Goal: Task Accomplishment & Management: Use online tool/utility

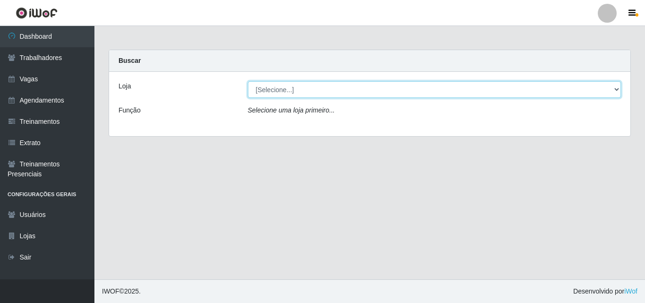
click at [290, 93] on select "[Selecione...] Extremoz Supermercados" at bounding box center [434, 89] width 373 height 17
select select "519"
click at [248, 81] on select "[Selecione...] Extremoz Supermercados" at bounding box center [434, 89] width 373 height 17
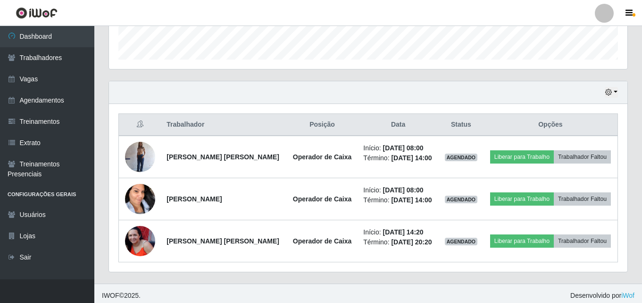
scroll to position [282, 0]
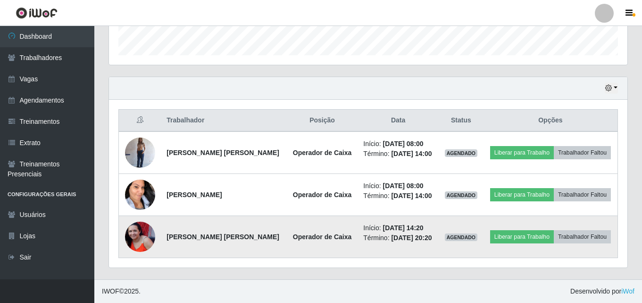
click at [143, 235] on img at bounding box center [140, 236] width 30 height 30
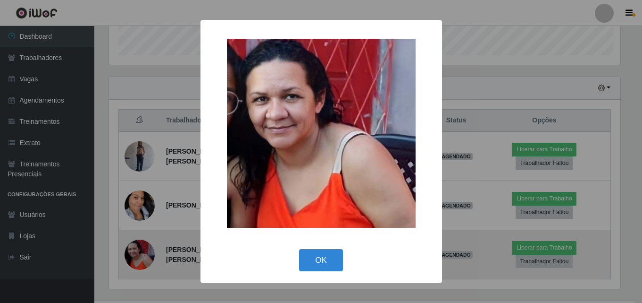
scroll to position [196, 514]
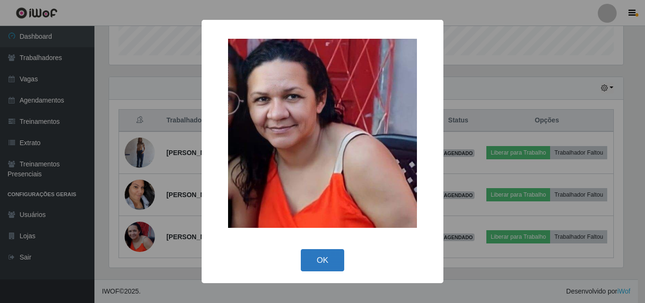
click at [326, 261] on button "OK" at bounding box center [323, 260] width 44 height 22
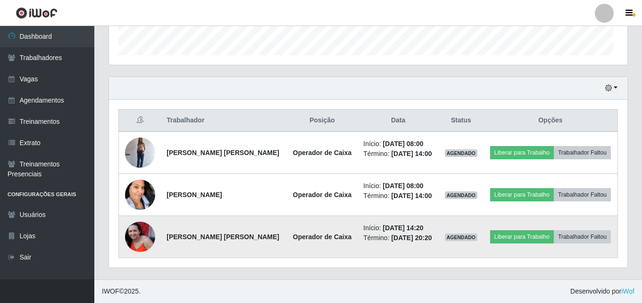
scroll to position [196, 519]
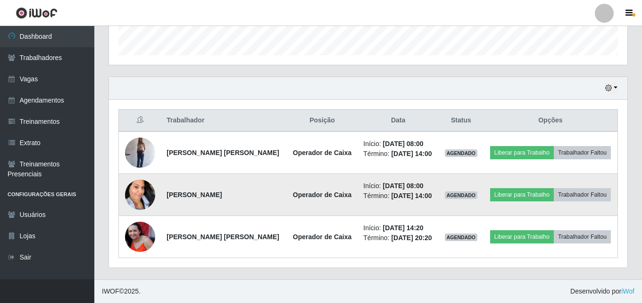
click at [136, 188] on img at bounding box center [140, 194] width 30 height 45
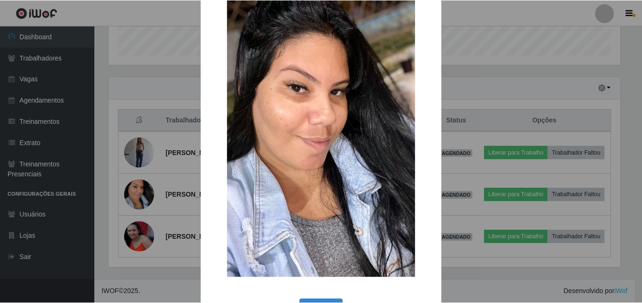
scroll to position [64, 0]
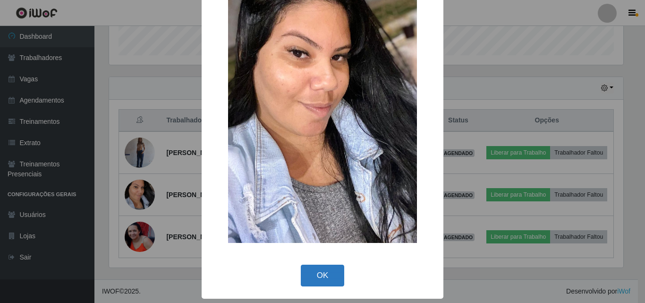
click at [331, 277] on button "OK" at bounding box center [323, 275] width 44 height 22
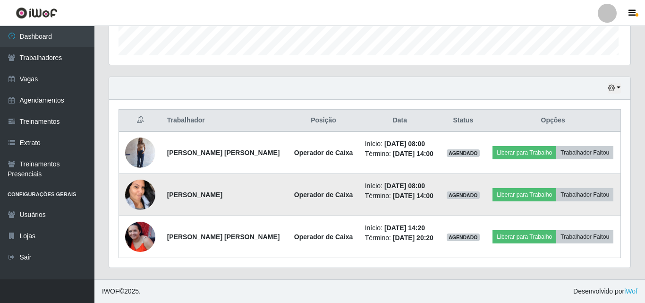
scroll to position [196, 519]
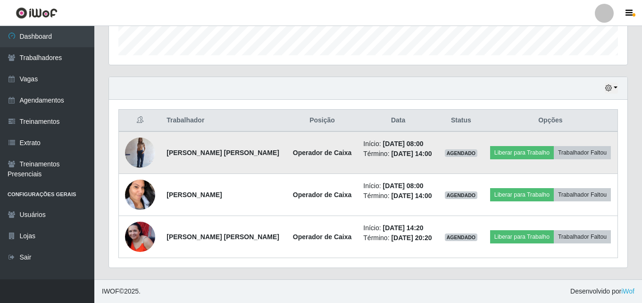
click at [138, 153] on img at bounding box center [140, 152] width 30 height 40
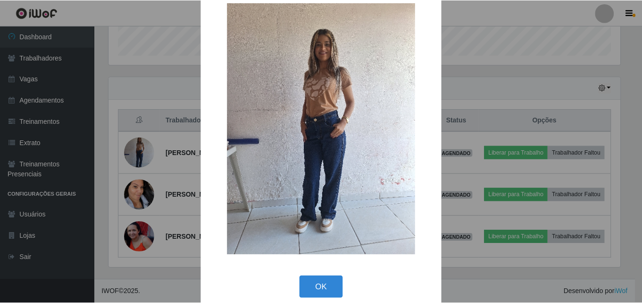
scroll to position [32, 0]
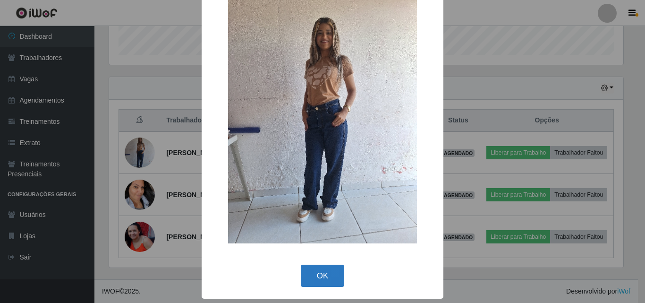
click at [312, 276] on button "OK" at bounding box center [323, 275] width 44 height 22
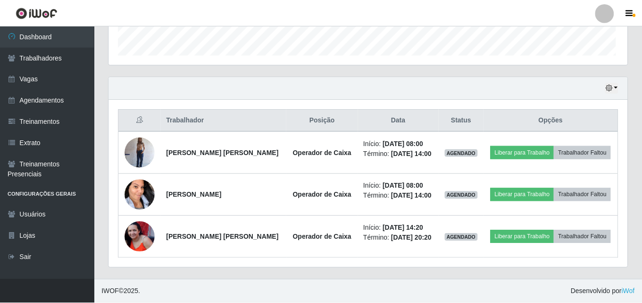
scroll to position [196, 519]
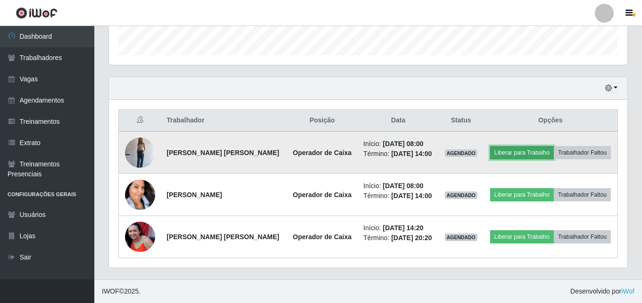
click at [516, 150] on button "Liberar para Trabalho" at bounding box center [522, 152] width 64 height 13
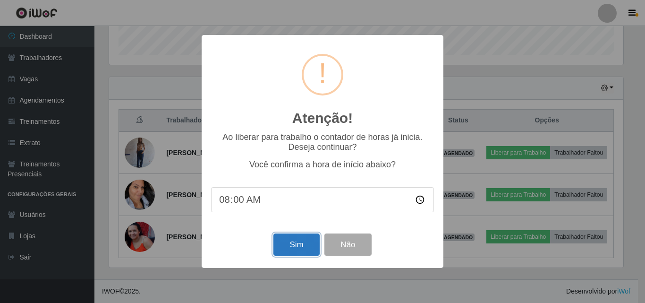
click at [301, 245] on button "Sim" at bounding box center [296, 244] width 46 height 22
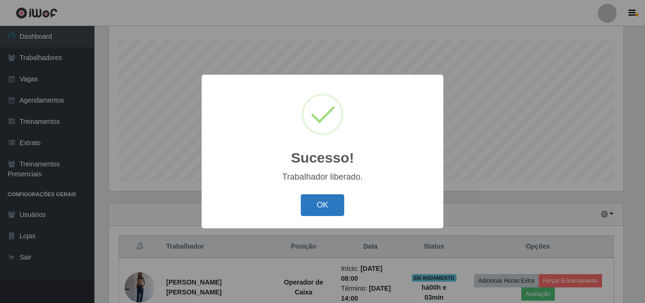
click at [321, 215] on button "OK" at bounding box center [323, 205] width 44 height 22
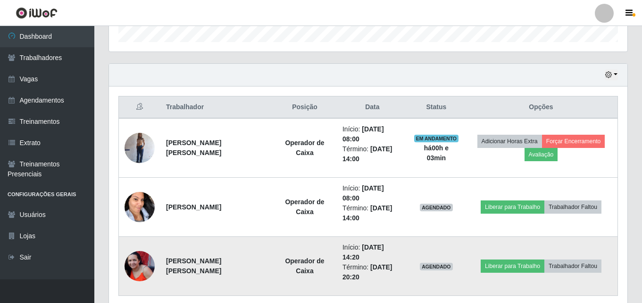
scroll to position [298, 0]
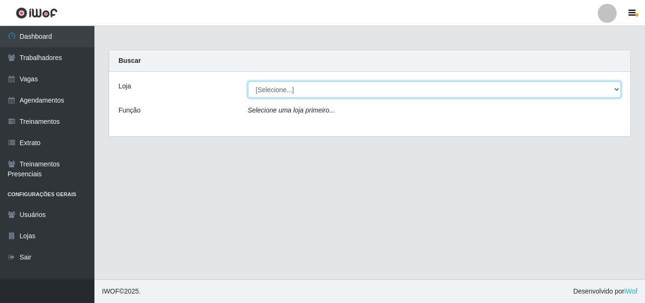
click at [280, 86] on select "[Selecione...] Extremoz Supermercados" at bounding box center [434, 89] width 373 height 17
select select "519"
click at [248, 81] on select "[Selecione...] Extremoz Supermercados" at bounding box center [434, 89] width 373 height 17
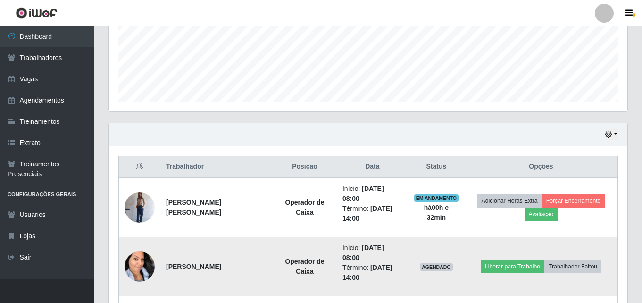
scroll to position [304, 0]
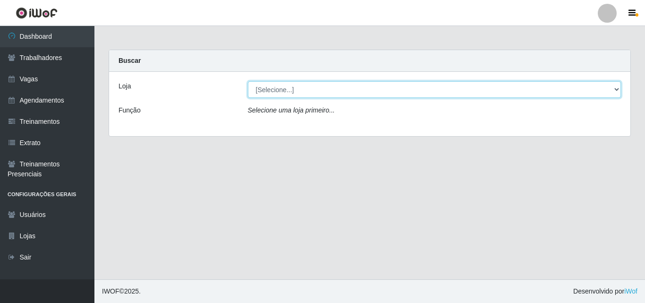
click at [348, 91] on select "[Selecione...] Extremoz Supermercados" at bounding box center [434, 89] width 373 height 17
select select "519"
click at [248, 81] on select "[Selecione...] Extremoz Supermercados" at bounding box center [434, 89] width 373 height 17
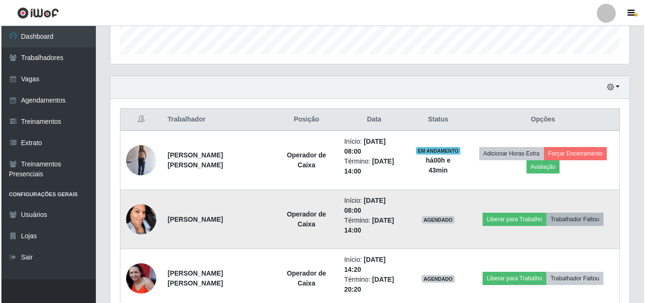
scroll to position [286, 0]
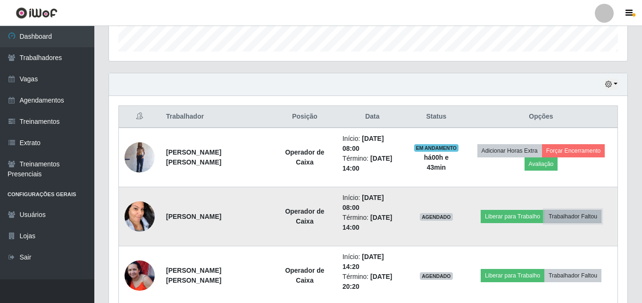
click at [576, 210] on button "Trabalhador Faltou" at bounding box center [573, 216] width 57 height 13
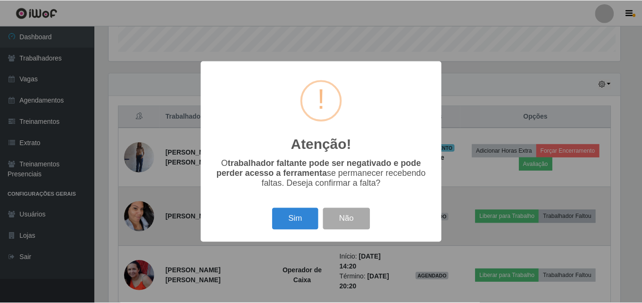
scroll to position [196, 514]
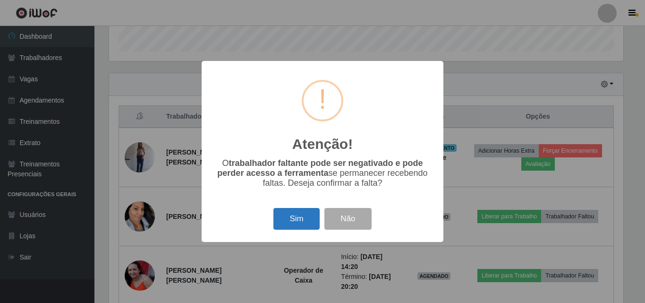
click at [294, 226] on button "Sim" at bounding box center [296, 219] width 46 height 22
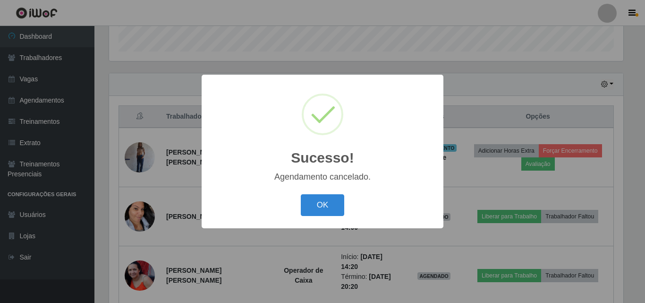
scroll to position [274, 0]
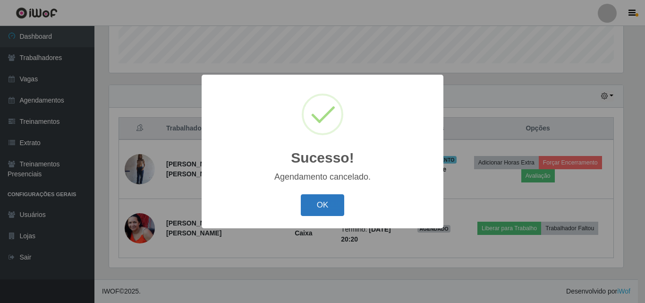
click at [316, 211] on button "OK" at bounding box center [323, 205] width 44 height 22
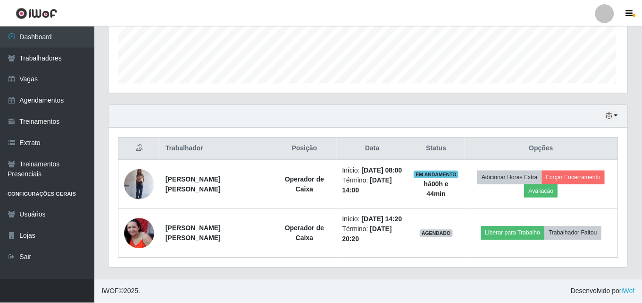
scroll to position [196, 519]
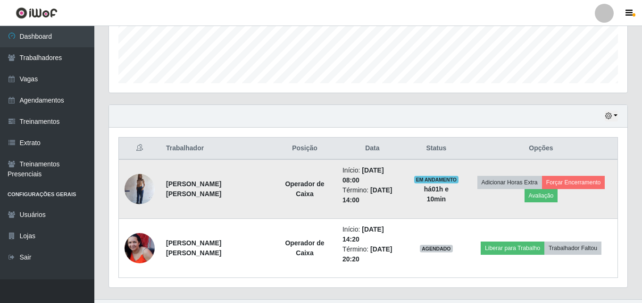
click at [142, 177] on img at bounding box center [140, 189] width 30 height 40
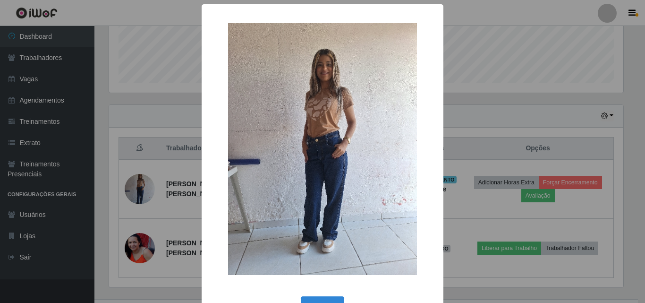
click at [524, 70] on div "× OK Cancel" at bounding box center [322, 151] width 645 height 303
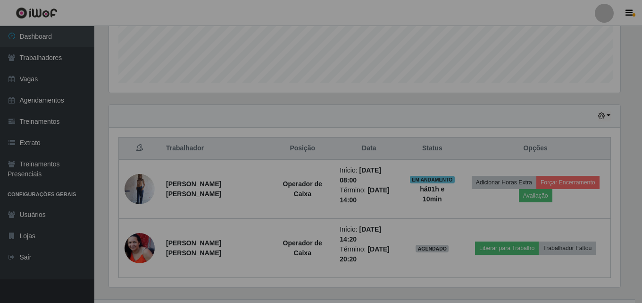
scroll to position [196, 519]
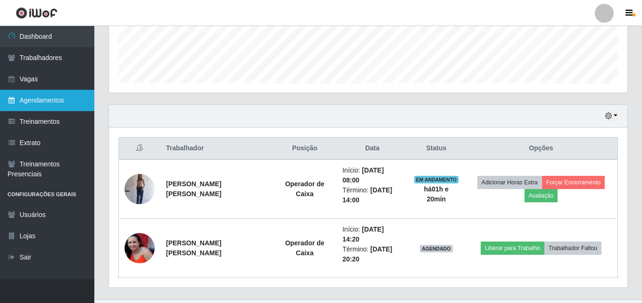
click at [49, 101] on link "Agendamentos" at bounding box center [47, 100] width 94 height 21
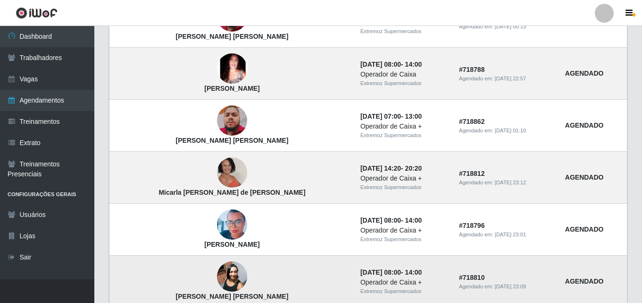
scroll to position [683, 0]
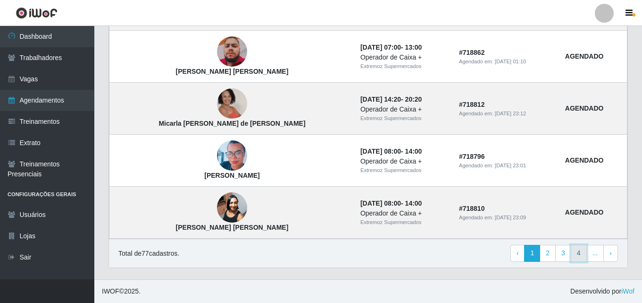
click at [583, 255] on link "4" at bounding box center [579, 253] width 16 height 17
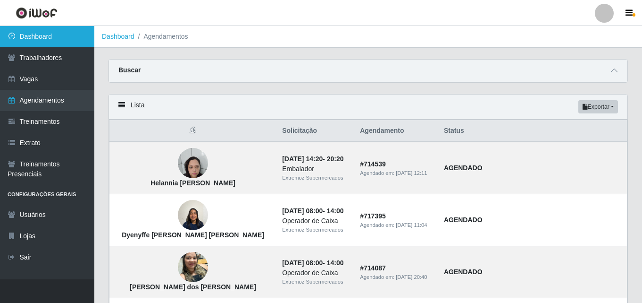
click at [38, 29] on link "Dashboard" at bounding box center [47, 36] width 94 height 21
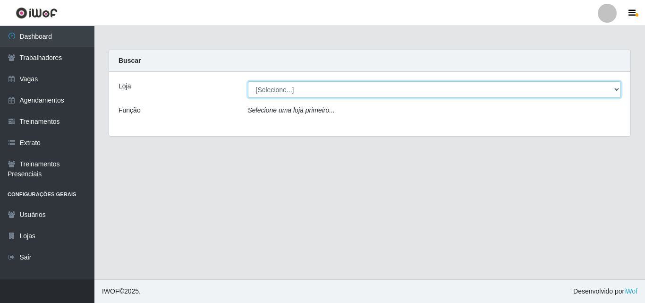
click at [615, 85] on select "[Selecione...] Extremoz Supermercados" at bounding box center [434, 89] width 373 height 17
select select "519"
click at [248, 81] on select "[Selecione...] Extremoz Supermercados" at bounding box center [434, 89] width 373 height 17
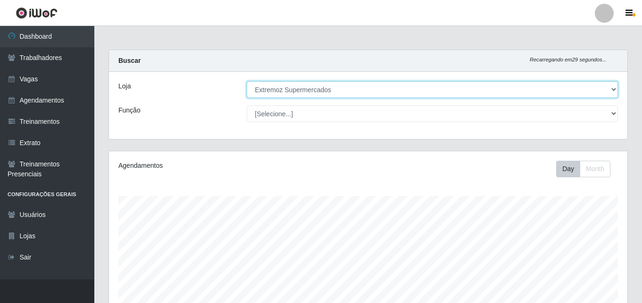
scroll to position [196, 519]
